Goal: Information Seeking & Learning: Find specific fact

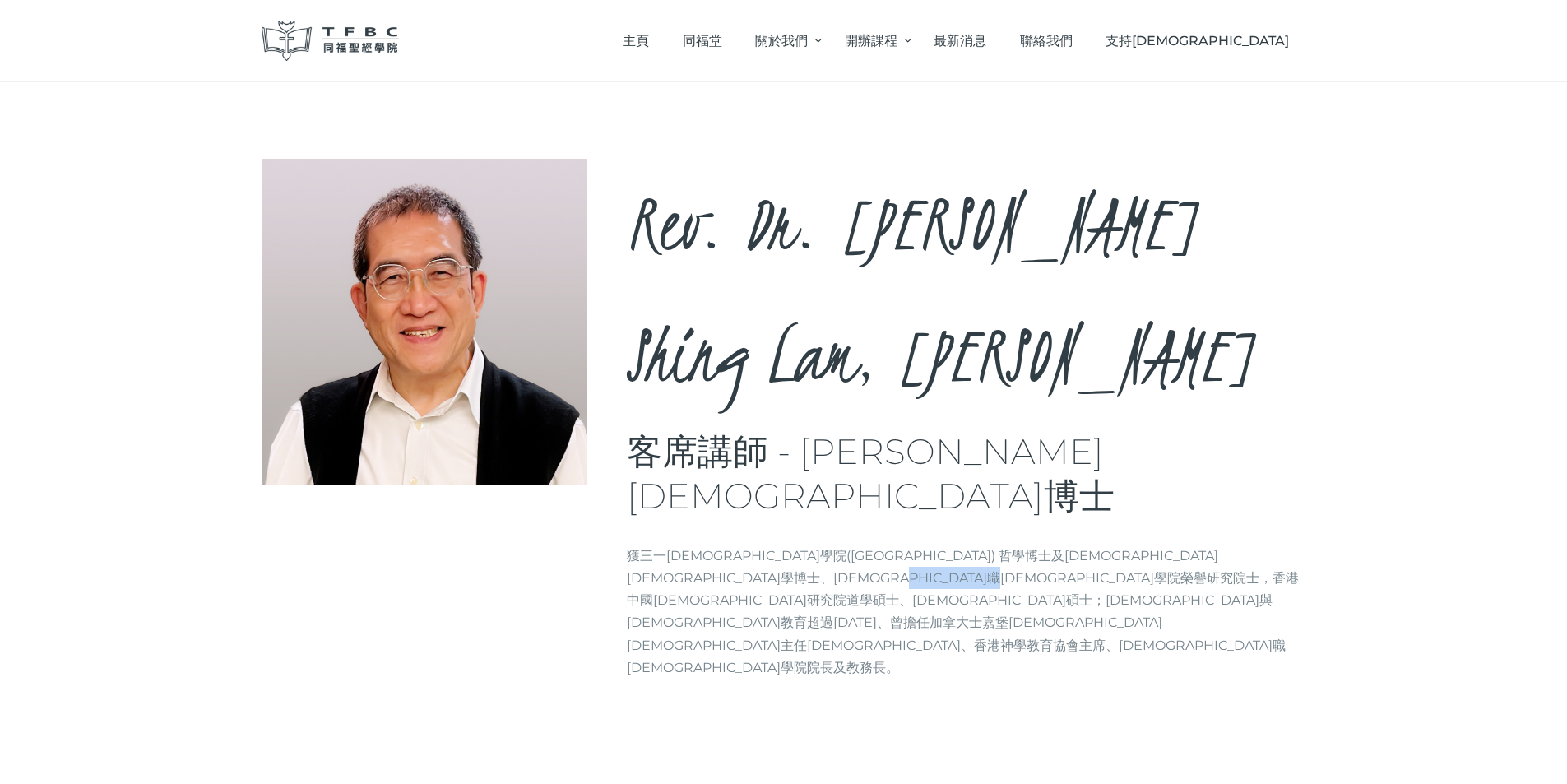
drag, startPoint x: 996, startPoint y: 399, endPoint x: 1144, endPoint y: 406, distance: 148.2
click at [1144, 544] on p "獲三一[DEMOGRAPHIC_DATA]學院([GEOGRAPHIC_DATA]) 哲學博士及[DEMOGRAPHIC_DATA][DEMOGRAPHIC_…" at bounding box center [967, 611] width 680 height 134
drag, startPoint x: 983, startPoint y: 402, endPoint x: 1133, endPoint y: 409, distance: 150.2
click at [1133, 544] on p "獲三一[DEMOGRAPHIC_DATA]學院([GEOGRAPHIC_DATA]) 哲學博士及[DEMOGRAPHIC_DATA][DEMOGRAPHIC_…" at bounding box center [967, 611] width 680 height 134
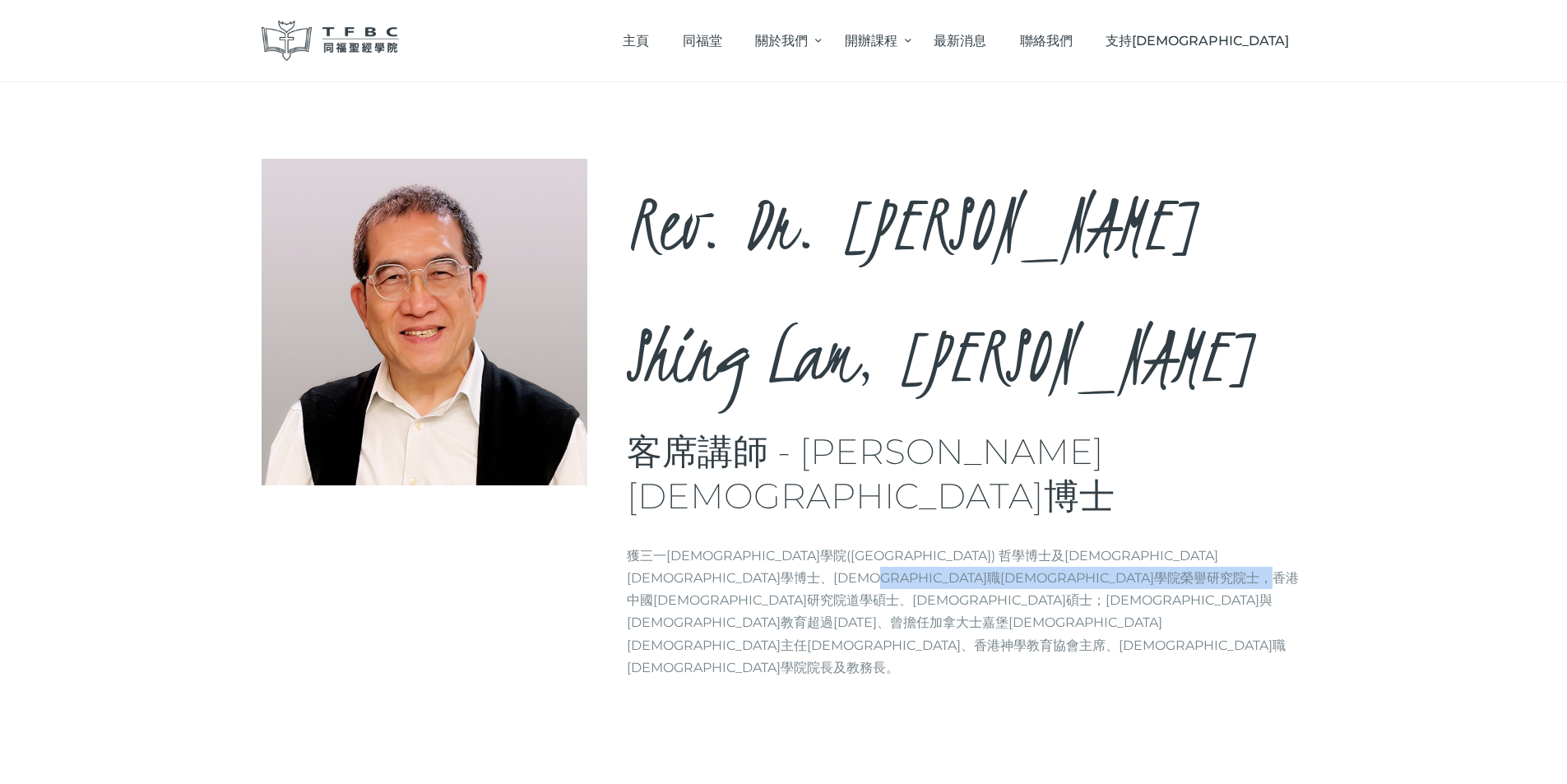
drag, startPoint x: 1007, startPoint y: 442, endPoint x: 964, endPoint y: 412, distance: 52.4
click at [964, 412] on div "Rev. Dr. Li Shing Lam, Derek 客席講師 - 李盛林牧師博士 Brief info 獲三一神學院(Trinity Theologic…" at bounding box center [967, 425] width 680 height 533
click at [964, 544] on p "獲三一[DEMOGRAPHIC_DATA]學院([GEOGRAPHIC_DATA]) 哲學博士及[DEMOGRAPHIC_DATA][DEMOGRAPHIC_…" at bounding box center [967, 611] width 680 height 134
drag, startPoint x: 987, startPoint y: 403, endPoint x: 1133, endPoint y: 398, distance: 146.1
click at [1133, 544] on p "獲三一[DEMOGRAPHIC_DATA]學院([GEOGRAPHIC_DATA]) 哲學博士及[DEMOGRAPHIC_DATA][DEMOGRAPHIC_…" at bounding box center [967, 611] width 680 height 134
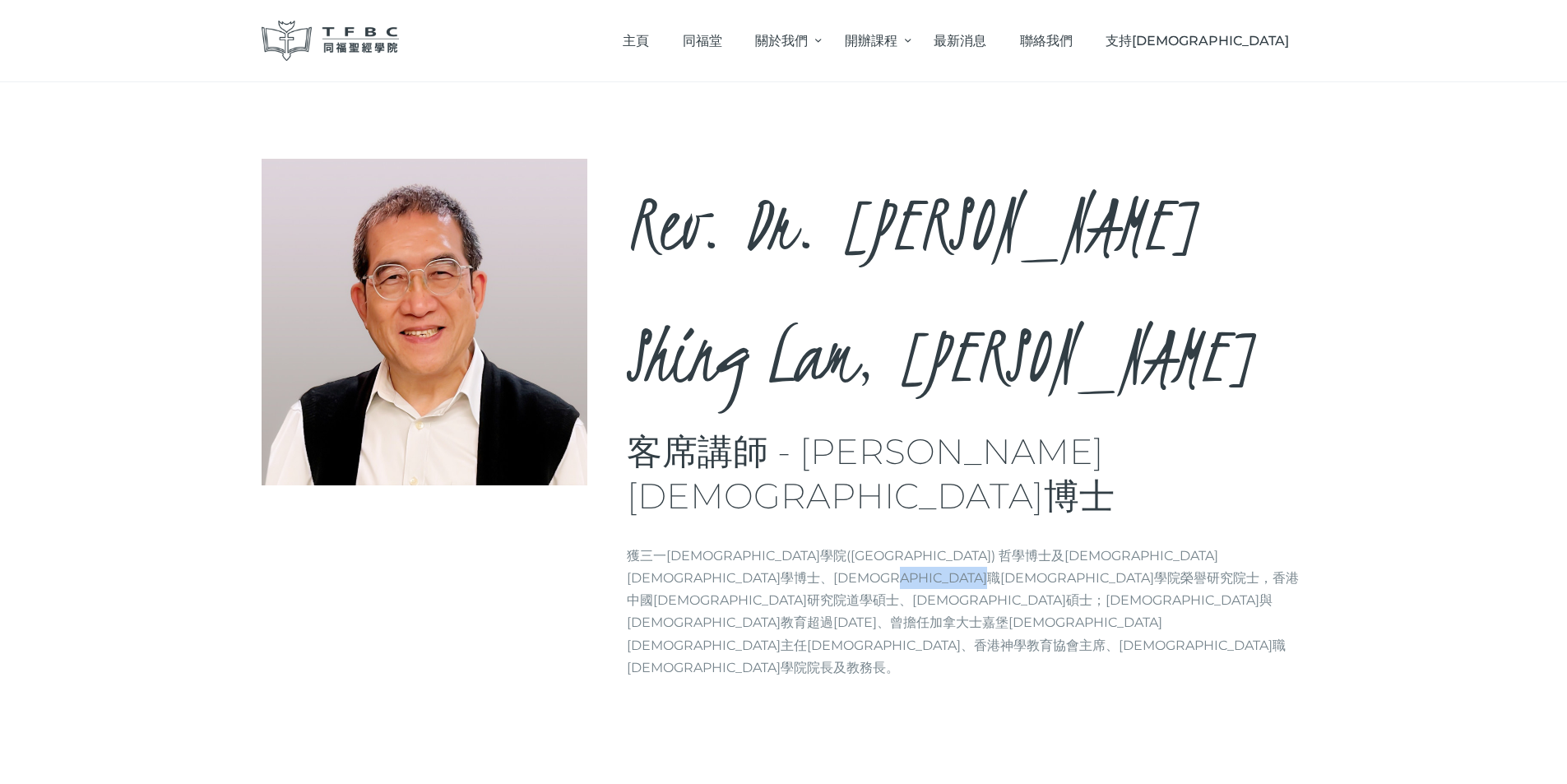
copy p "加拿大士嘉堡華人浸信會"
drag, startPoint x: 1181, startPoint y: 397, endPoint x: 950, endPoint y: 401, distance: 231.0
click at [950, 544] on p "獲三一[DEMOGRAPHIC_DATA]學院([GEOGRAPHIC_DATA]) 哲學博士及[DEMOGRAPHIC_DATA][DEMOGRAPHIC_…" at bounding box center [967, 611] width 680 height 134
copy p "曾擔任加拿大士嘉堡華人浸信會主任牧師"
click at [905, 440] on div "Rev. Dr. Li Shing Lam, Derek 客席講師 - 李盛林牧師博士 Brief info 獲三一神學院(Trinity Theologic…" at bounding box center [967, 425] width 680 height 533
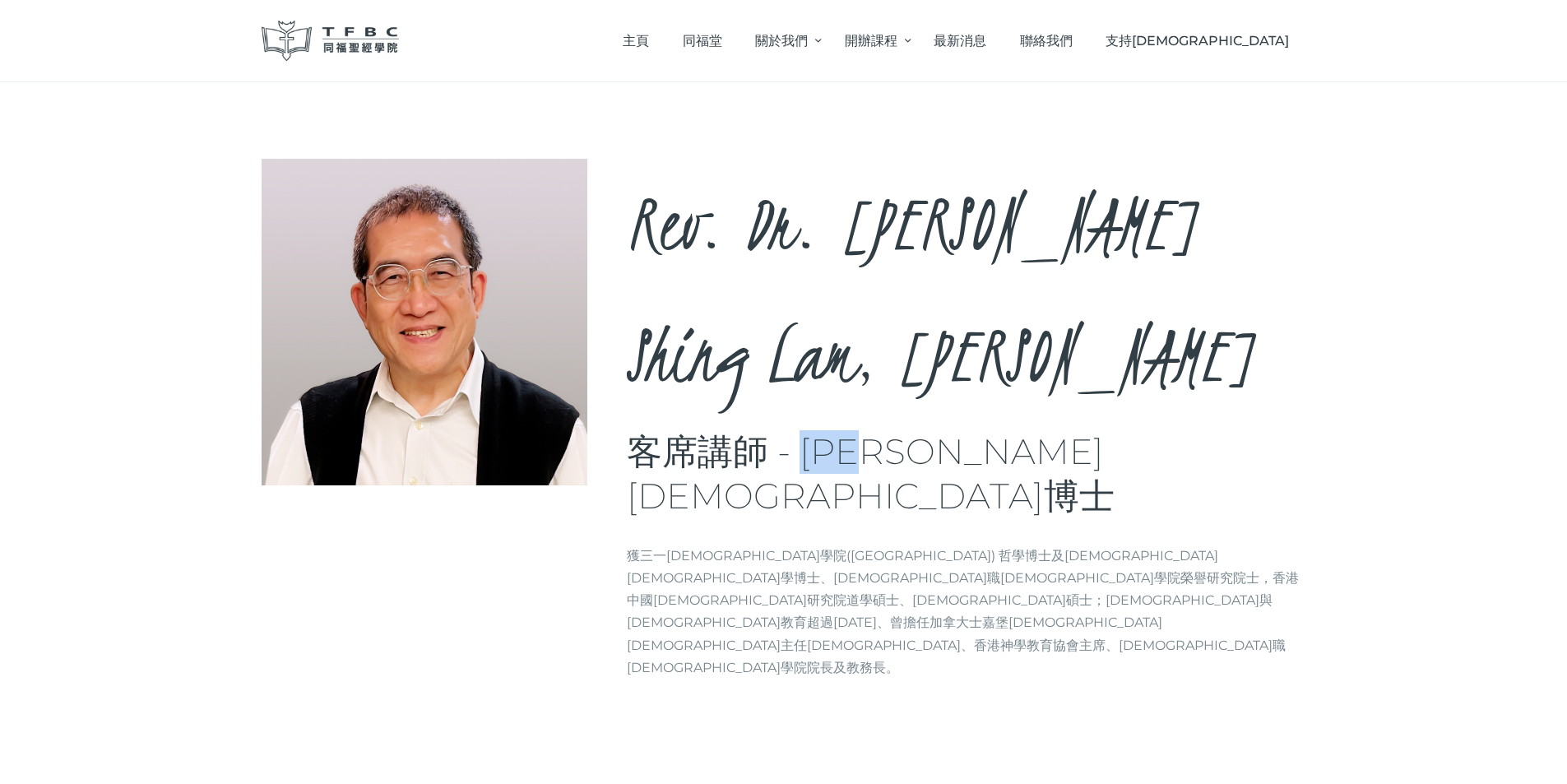
drag, startPoint x: 811, startPoint y: 331, endPoint x: 903, endPoint y: 327, distance: 92.1
click at [903, 430] on h3 "客席講師 - [PERSON_NAME][DEMOGRAPHIC_DATA]博士" at bounding box center [967, 473] width 680 height 88
click at [950, 430] on h3 "客席講師 - [PERSON_NAME][DEMOGRAPHIC_DATA]博士" at bounding box center [967, 473] width 680 height 88
drag, startPoint x: 956, startPoint y: 321, endPoint x: 890, endPoint y: 320, distance: 66.0
click at [890, 430] on h3 "客席講師 - [PERSON_NAME][DEMOGRAPHIC_DATA]博士" at bounding box center [967, 473] width 680 height 88
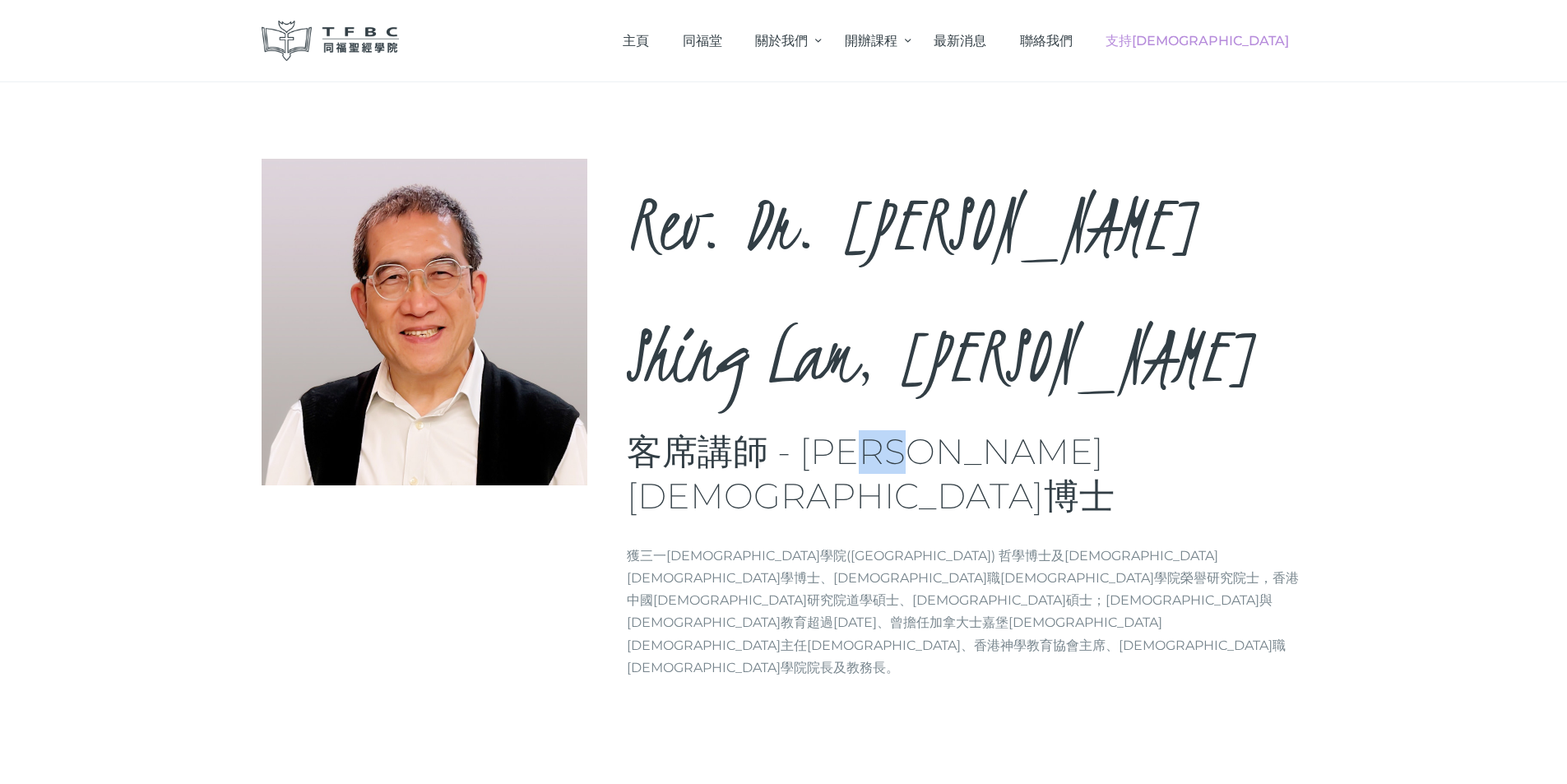
copy h3 "牧師"
click at [1093, 544] on p "獲三一[DEMOGRAPHIC_DATA]學院([GEOGRAPHIC_DATA]) 哲學博士及[DEMOGRAPHIC_DATA][DEMOGRAPHIC_…" at bounding box center [967, 611] width 680 height 134
drag, startPoint x: 1041, startPoint y: 402, endPoint x: 1127, endPoint y: 401, distance: 86.0
click at [1127, 544] on p "獲三一[DEMOGRAPHIC_DATA]學院([GEOGRAPHIC_DATA]) 哲學博士及[DEMOGRAPHIC_DATA][DEMOGRAPHIC_…" at bounding box center [967, 611] width 680 height 134
drag, startPoint x: 894, startPoint y: 380, endPoint x: 713, endPoint y: 380, distance: 181.0
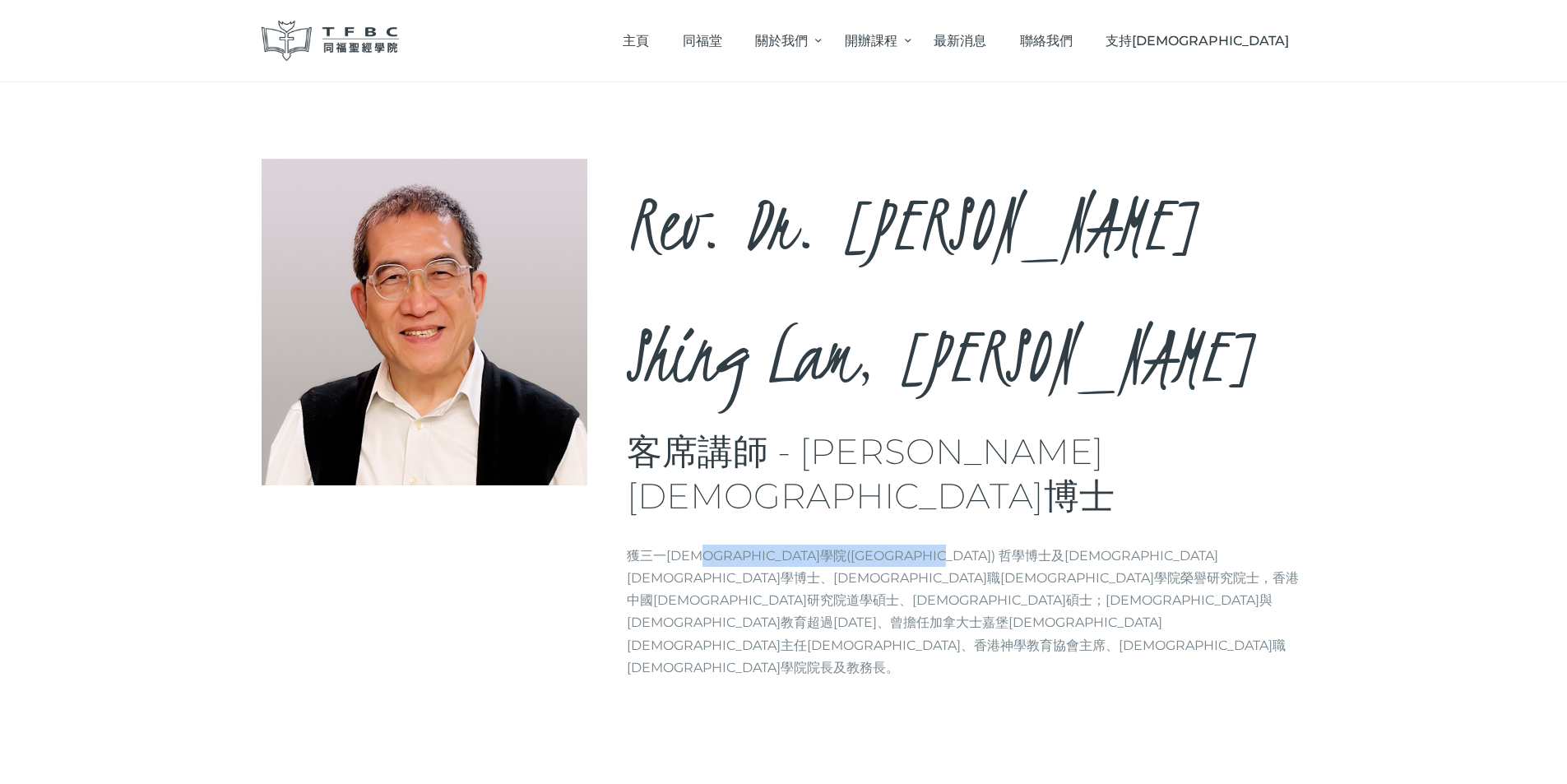
click at [713, 544] on p "獲三一[DEMOGRAPHIC_DATA]學院([GEOGRAPHIC_DATA]) 哲學博士及[DEMOGRAPHIC_DATA][DEMOGRAPHIC_…" at bounding box center [967, 611] width 680 height 134
